Goal: Task Accomplishment & Management: Manage account settings

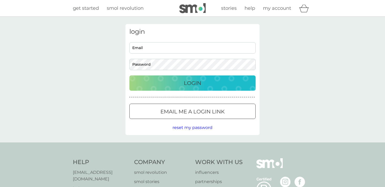
click at [168, 49] on input "Email" at bounding box center [193, 47] width 126 height 11
type input "[EMAIL_ADDRESS][DOMAIN_NAME]"
click at [192, 80] on p "Login" at bounding box center [192, 83] width 17 height 8
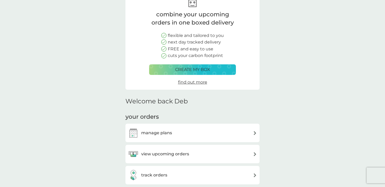
scroll to position [86, 0]
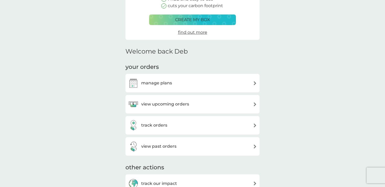
click at [254, 82] on img at bounding box center [255, 83] width 4 height 4
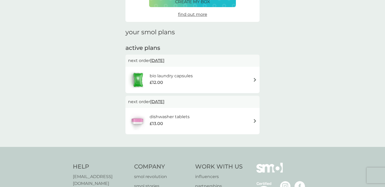
scroll to position [51, 0]
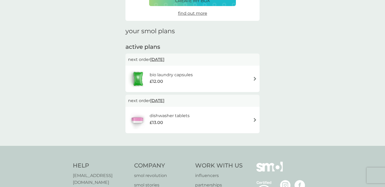
click at [254, 78] on img at bounding box center [255, 79] width 4 height 4
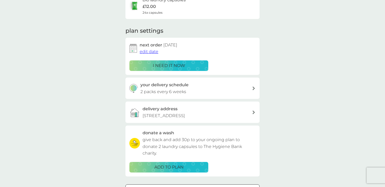
scroll to position [39, 0]
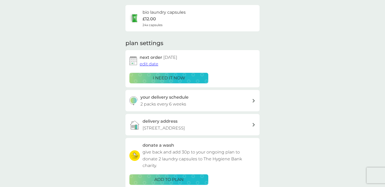
click at [253, 98] on div at bounding box center [254, 100] width 4 height 4
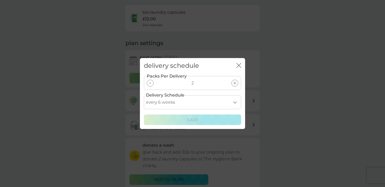
click at [234, 101] on select "every 1 week every 2 weeks every 3 weeks every 4 weeks every 5 weeks every 6 we…" at bounding box center [192, 102] width 97 height 14
select select "56"
click at [144, 95] on select "every 1 week every 2 weeks every 3 weeks every 4 weeks every 5 weeks every 6 we…" at bounding box center [192, 102] width 97 height 14
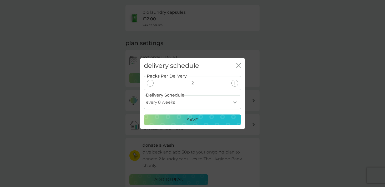
click at [195, 118] on p "Save" at bounding box center [192, 119] width 11 height 7
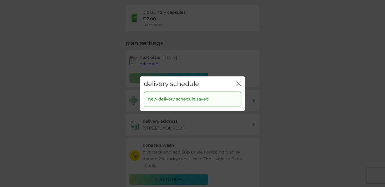
click at [239, 82] on icon "close" at bounding box center [239, 83] width 5 height 5
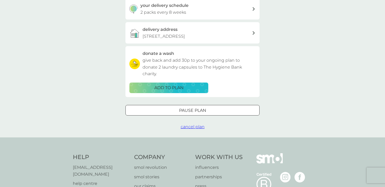
scroll to position [133, 0]
